Goal: Task Accomplishment & Management: Manage account settings

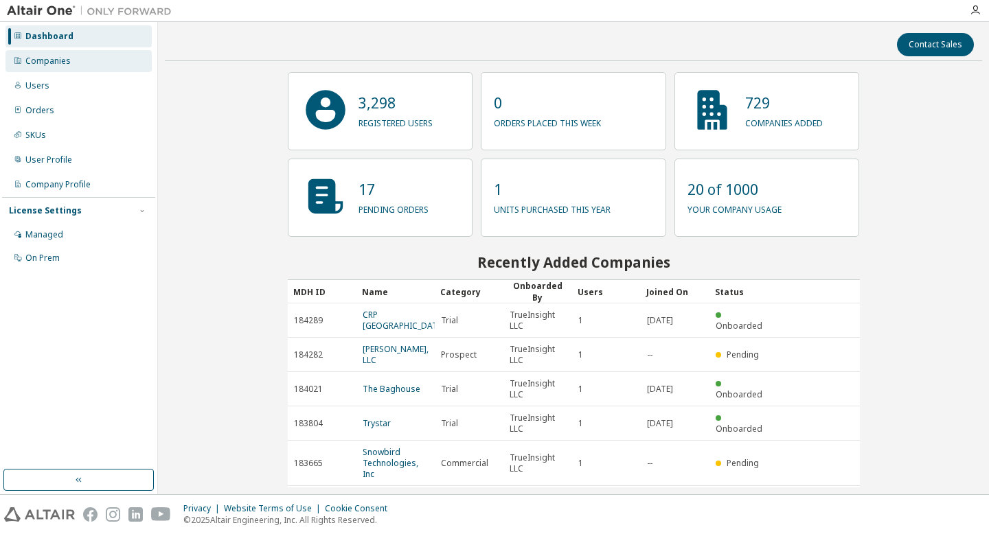
click at [97, 69] on div "Companies" at bounding box center [78, 61] width 146 height 22
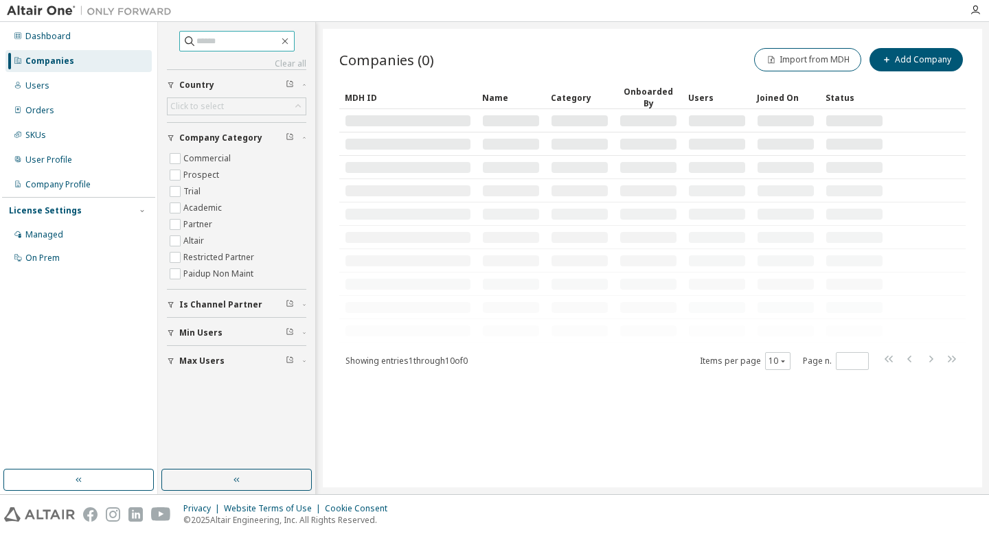
click at [268, 37] on input "text" at bounding box center [237, 41] width 82 height 14
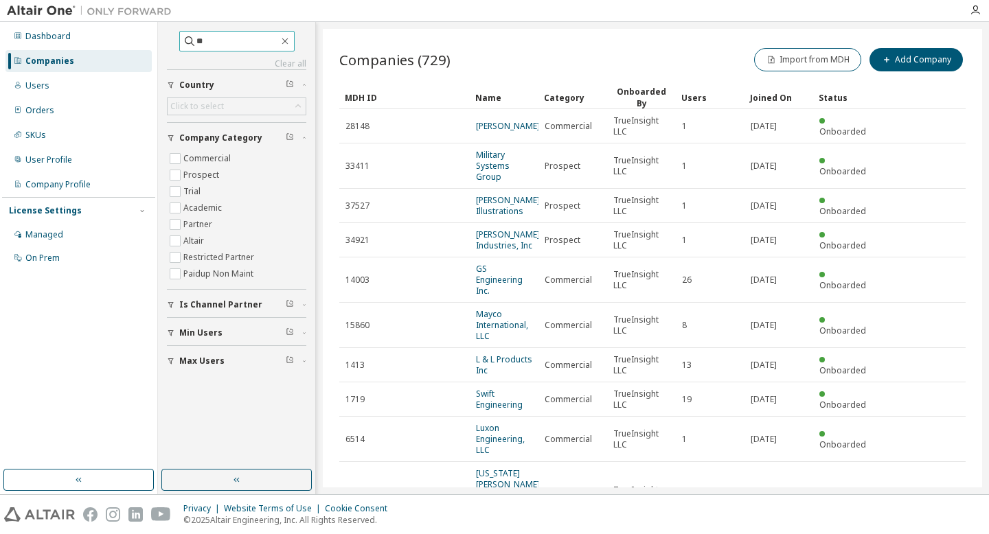
type input "*"
type input "*****"
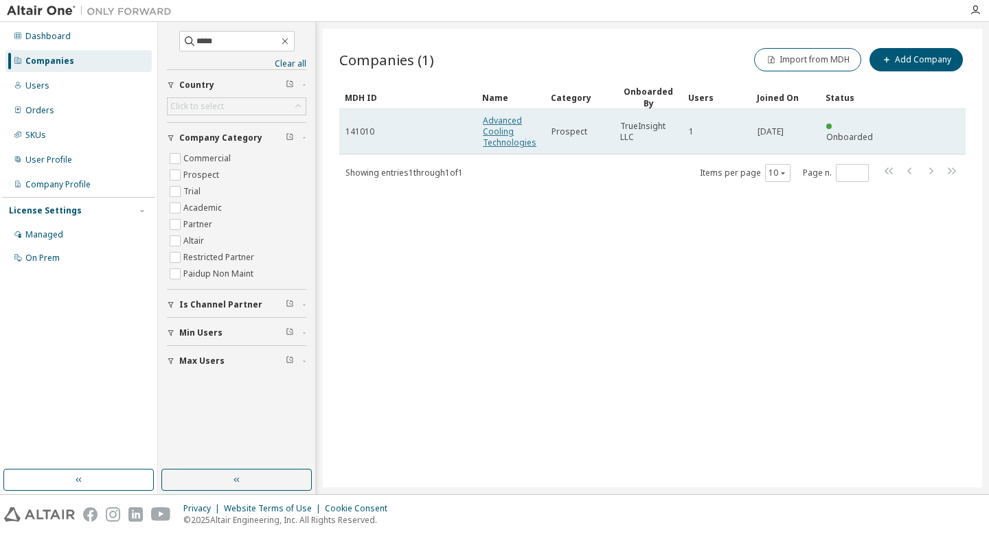
click at [506, 117] on link "Advanced Cooling Technologies" at bounding box center [510, 132] width 54 height 34
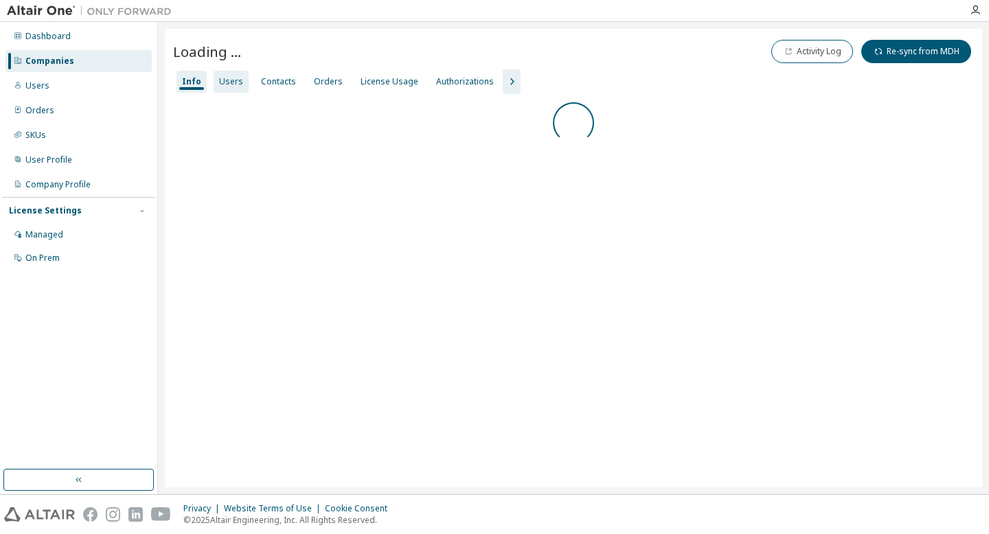
click at [228, 85] on div "Users" at bounding box center [231, 81] width 24 height 11
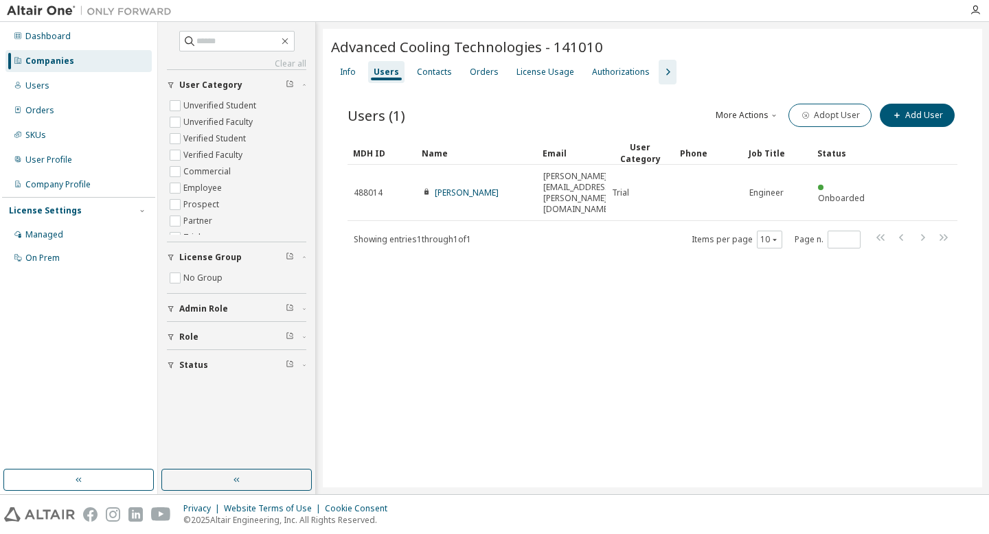
click at [501, 242] on div "Users (1) More Actions Import From CSV Export To CSV Adopt User Add User Clear …" at bounding box center [652, 184] width 643 height 201
click at [543, 71] on div "License Usage" at bounding box center [546, 72] width 58 height 11
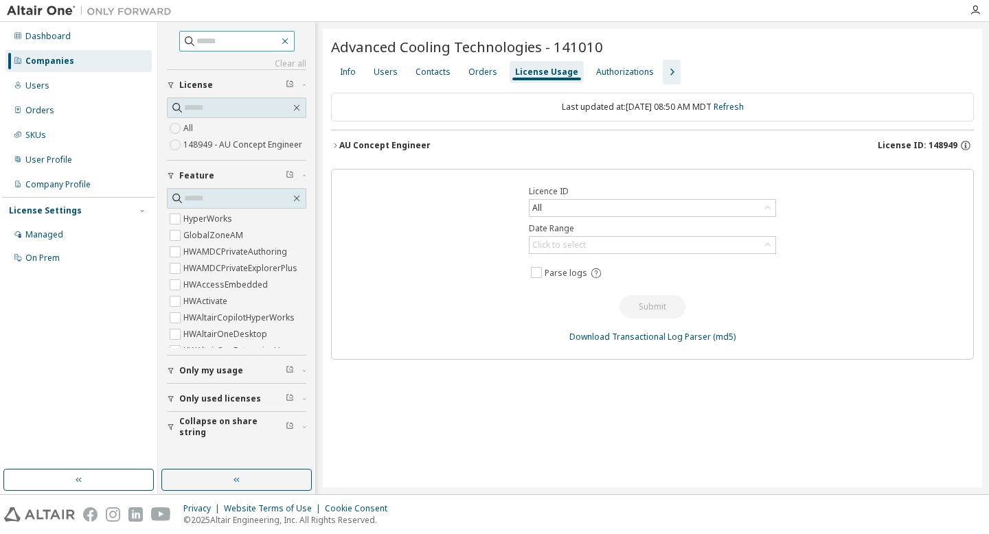
click at [288, 40] on icon "button" at bounding box center [285, 41] width 6 height 6
click at [291, 41] on icon "button" at bounding box center [285, 41] width 11 height 11
click at [297, 474] on button "button" at bounding box center [236, 480] width 150 height 22
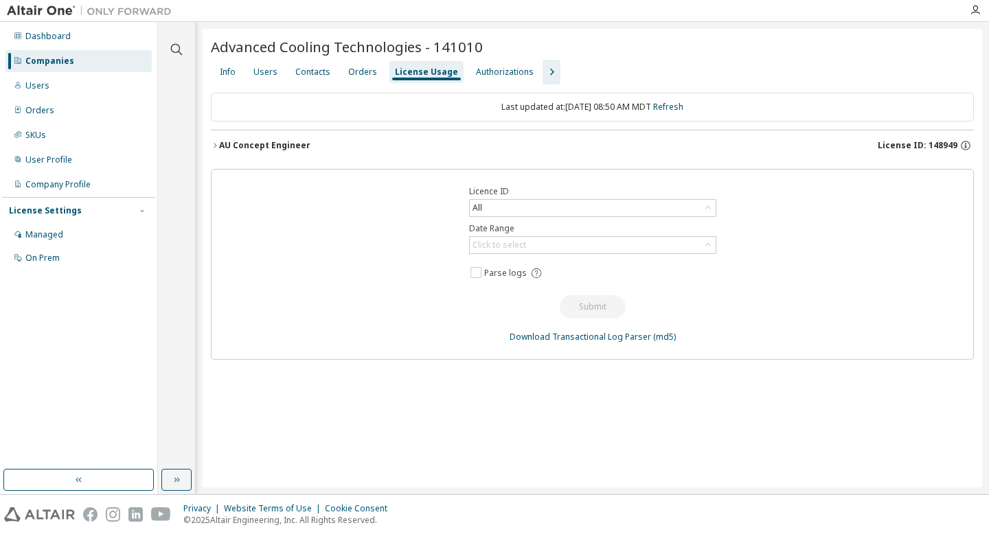
click at [455, 143] on div "AU Concept Engineer License ID: 148949" at bounding box center [596, 145] width 755 height 12
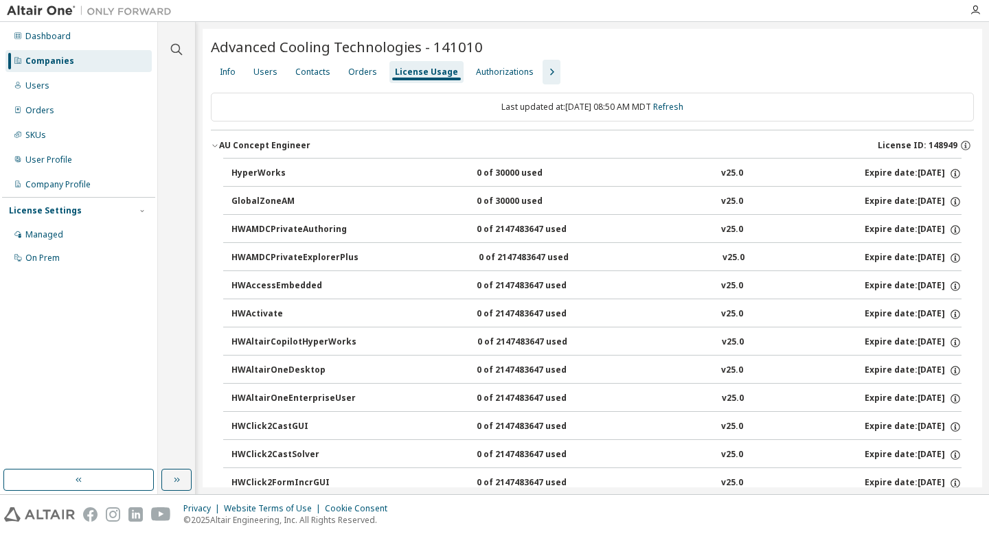
click at [406, 141] on div "AU Concept Engineer License ID: 148949" at bounding box center [596, 145] width 755 height 12
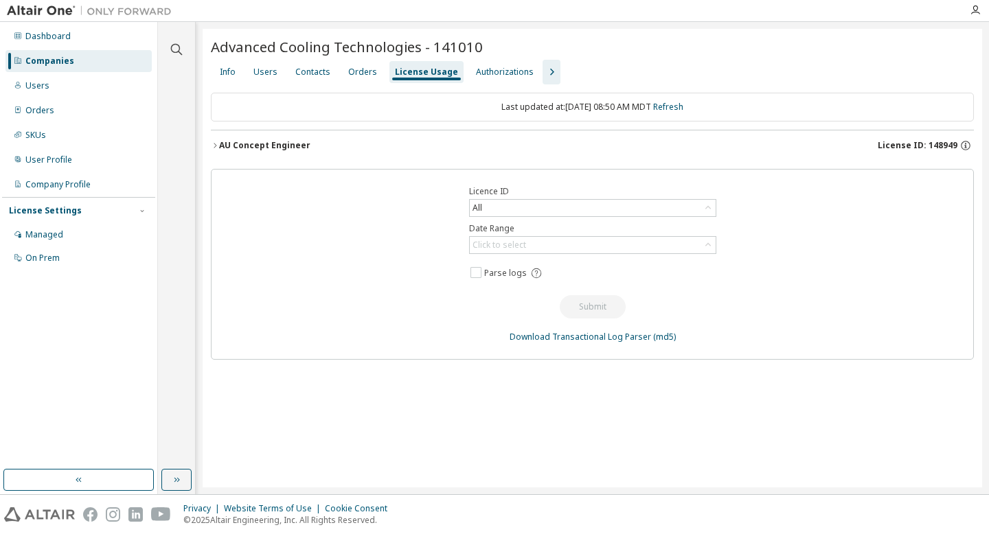
click at [254, 59] on div "Advanced Cooling Technologies - 141010" at bounding box center [592, 48] width 763 height 23
click at [254, 63] on div "Users" at bounding box center [265, 72] width 35 height 22
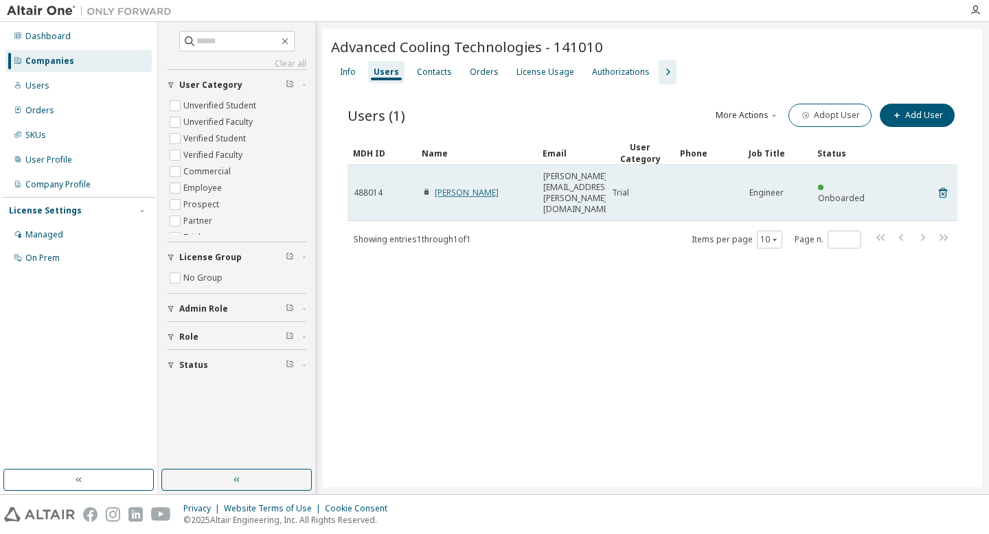
click at [451, 187] on link "Lawrence Bradley" at bounding box center [467, 193] width 64 height 12
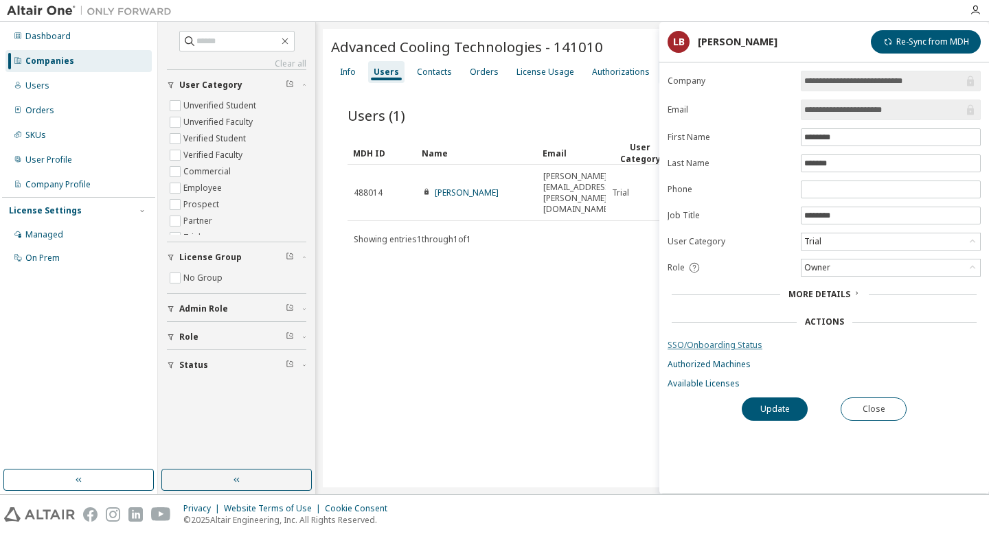
click at [723, 340] on link "SSO/Onboarding Status" at bounding box center [824, 345] width 313 height 11
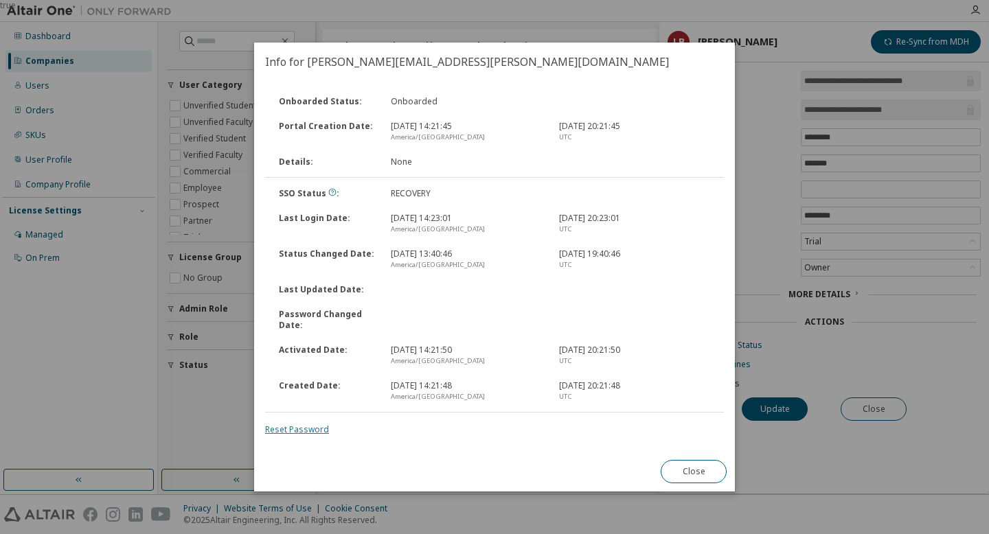
click at [300, 429] on link "Reset Password" at bounding box center [297, 430] width 64 height 12
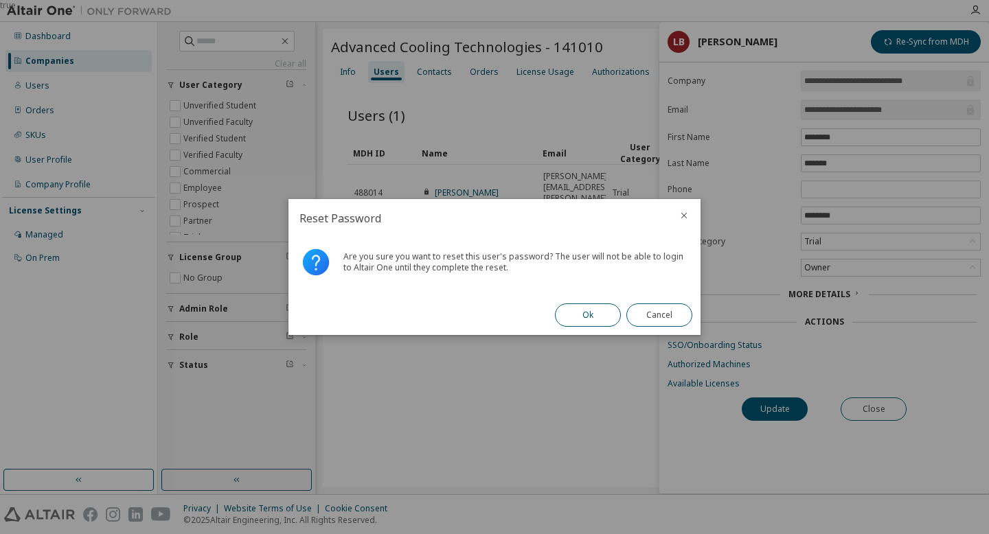
click at [585, 316] on button "Ok" at bounding box center [588, 315] width 66 height 23
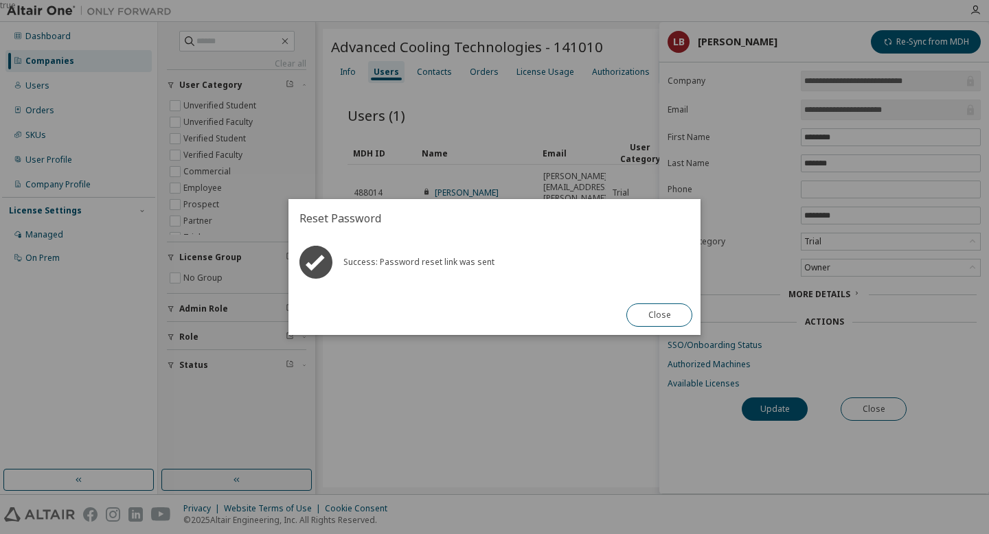
click at [667, 302] on div "Close" at bounding box center [659, 315] width 82 height 40
click at [661, 307] on button "Close" at bounding box center [659, 315] width 66 height 23
